Goal: Task Accomplishment & Management: Manage account settings

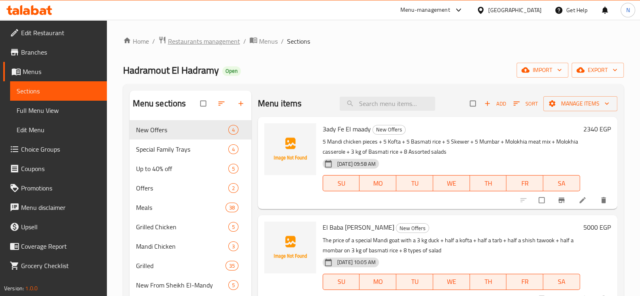
click at [219, 41] on span "Restaurants management" at bounding box center [204, 41] width 72 height 10
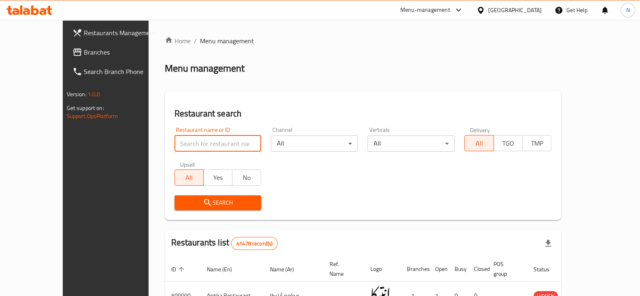
click at [174, 148] on input "search" at bounding box center [217, 144] width 87 height 16
paste input "695406"
type input "695406"
click button "Search" at bounding box center [217, 203] width 87 height 15
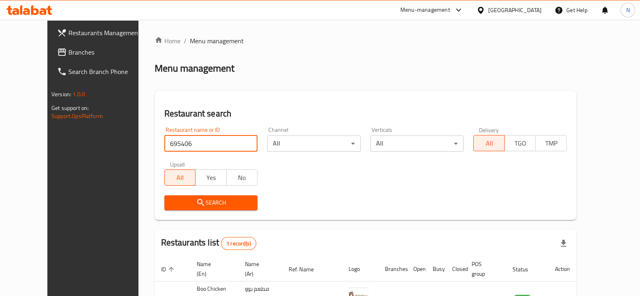
scroll to position [58, 0]
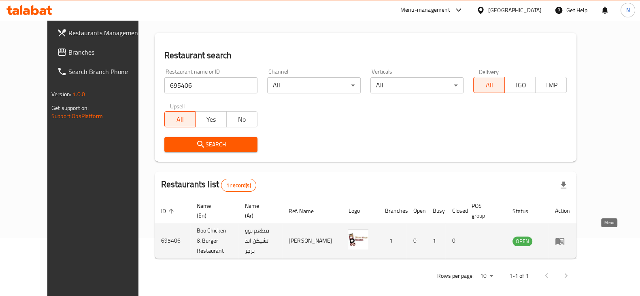
click at [564, 238] on icon "enhanced table" at bounding box center [559, 241] width 9 height 7
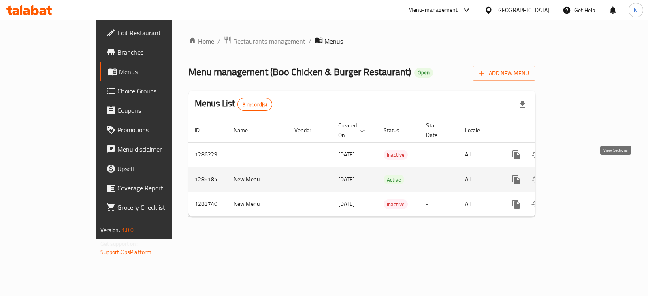
click at [584, 170] on link "enhanced table" at bounding box center [574, 179] width 19 height 19
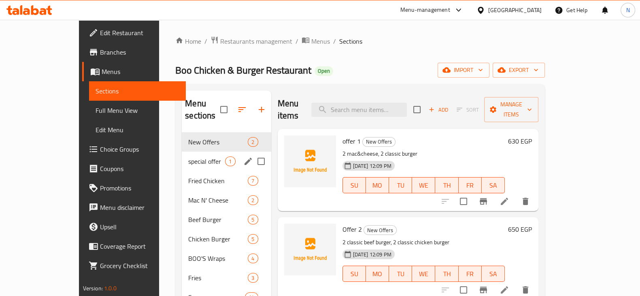
drag, startPoint x: 179, startPoint y: 170, endPoint x: 184, endPoint y: 154, distance: 16.4
click at [184, 154] on div "New Offers 2 special offer 1 Fried Chicken 7 Mac N' Cheese 2 Beef Burger 5 Chic…" at bounding box center [226, 268] width 89 height 272
click at [184, 154] on div "special offer 1" at bounding box center [226, 161] width 89 height 19
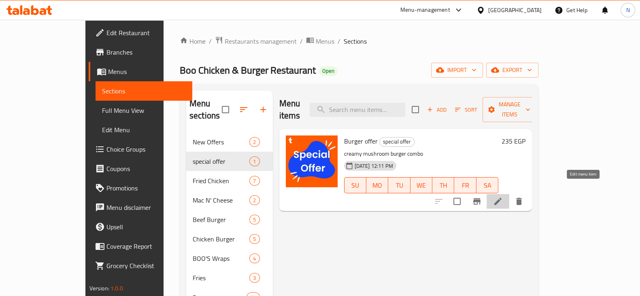
click at [503, 197] on icon at bounding box center [498, 202] width 10 height 10
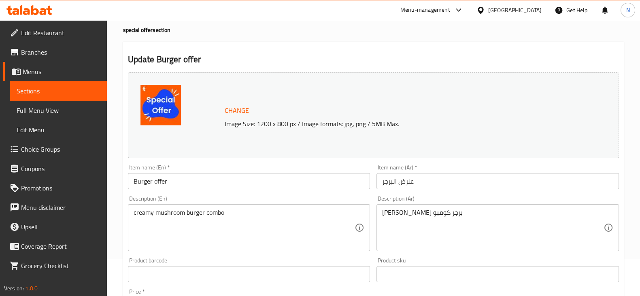
scroll to position [40, 0]
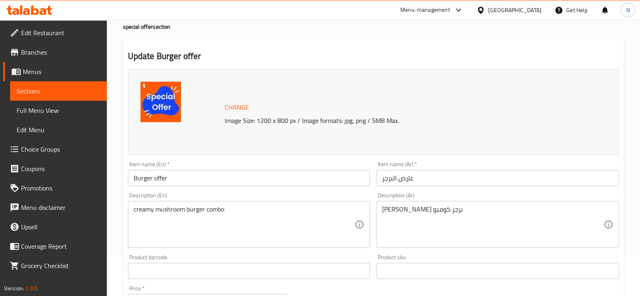
click at [132, 210] on div "creamy mushroom burger combo Description (En)" at bounding box center [249, 224] width 242 height 47
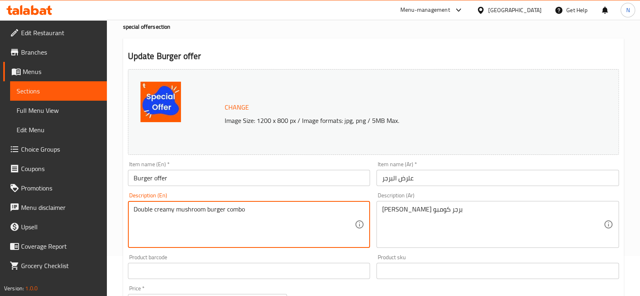
type textarea "Double creamy mushroom burger combo"
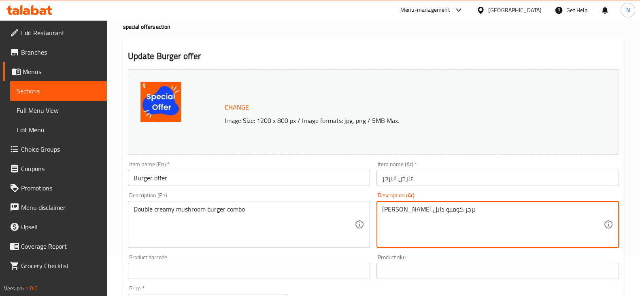
type textarea "[PERSON_NAME] برجر كومبو دابل"
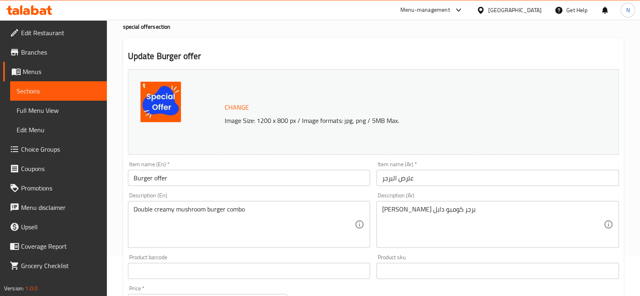
click at [324, 191] on div "Description (En) Double creamy mushroom burger combo Description (En)" at bounding box center [249, 220] width 249 height 62
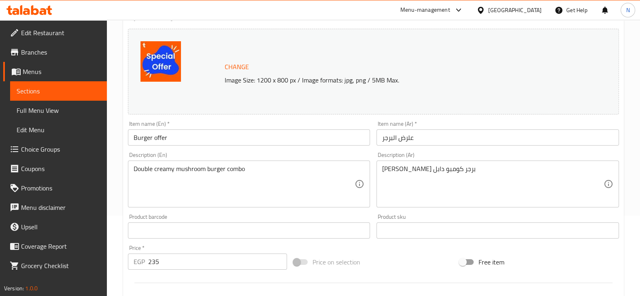
scroll to position [91, 0]
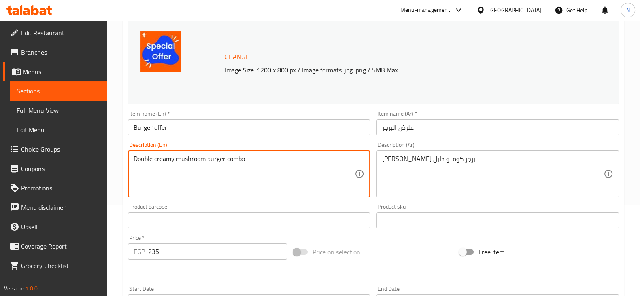
drag, startPoint x: 253, startPoint y: 159, endPoint x: 123, endPoint y: 160, distance: 129.5
click at [276, 165] on textarea "Double creamy mushroom burger combo" at bounding box center [244, 174] width 221 height 38
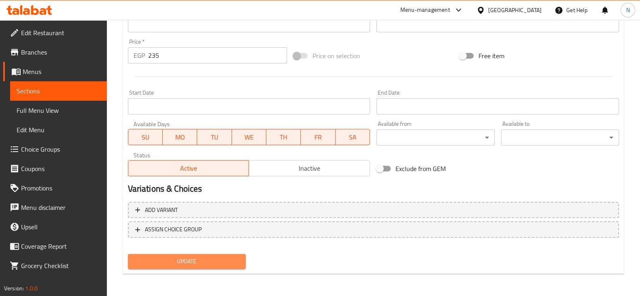
click at [223, 265] on span "Update" at bounding box center [186, 262] width 105 height 10
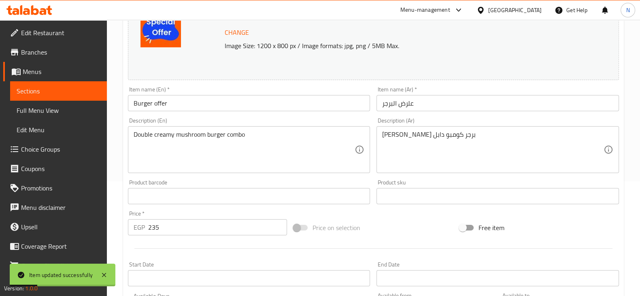
scroll to position [0, 0]
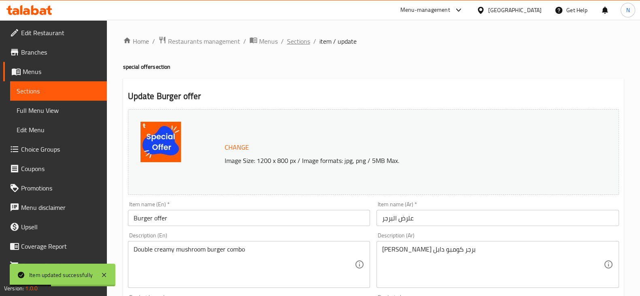
click at [298, 44] on span "Sections" at bounding box center [298, 41] width 23 height 10
